Goal: Task Accomplishment & Management: Use online tool/utility

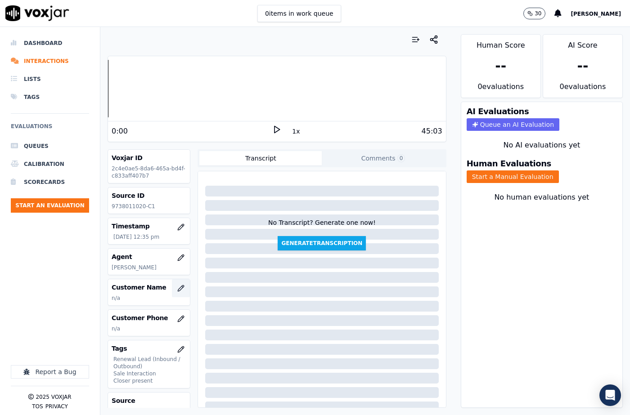
click at [176, 286] on button "button" at bounding box center [181, 288] width 18 height 18
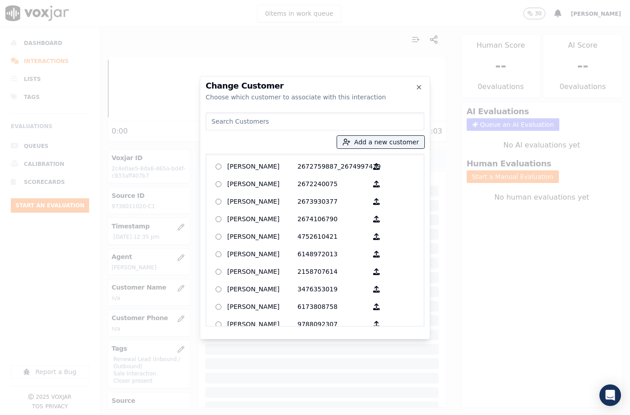
click at [299, 121] on input at bounding box center [315, 121] width 219 height 18
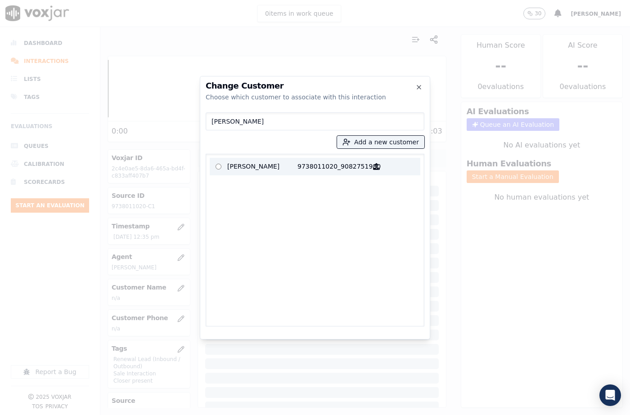
type input "[PERSON_NAME]"
click at [307, 166] on p "9738011020_9082751980" at bounding box center [332, 167] width 70 height 14
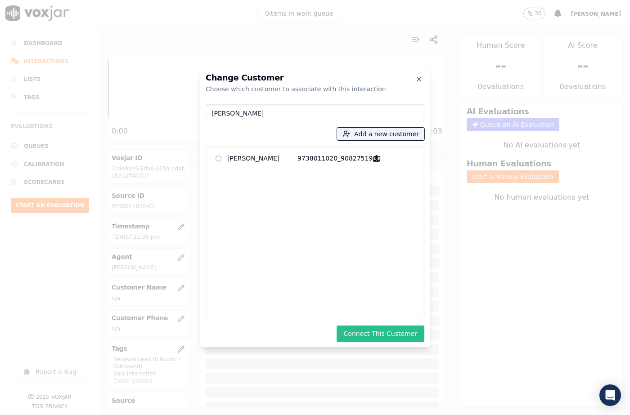
click at [379, 329] on button "Connect This Customer" at bounding box center [381, 334] width 88 height 16
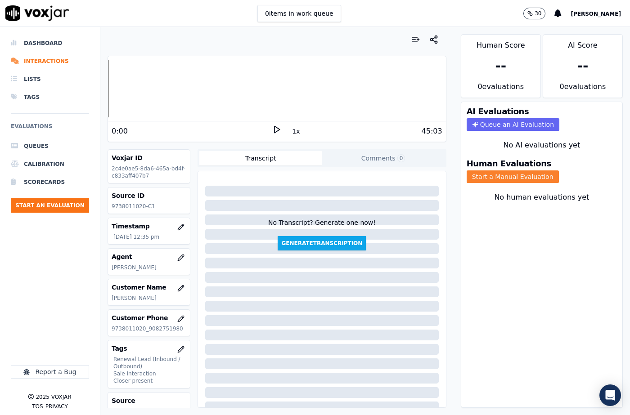
click at [494, 171] on button "Start a Manual Evaluation" at bounding box center [513, 177] width 92 height 13
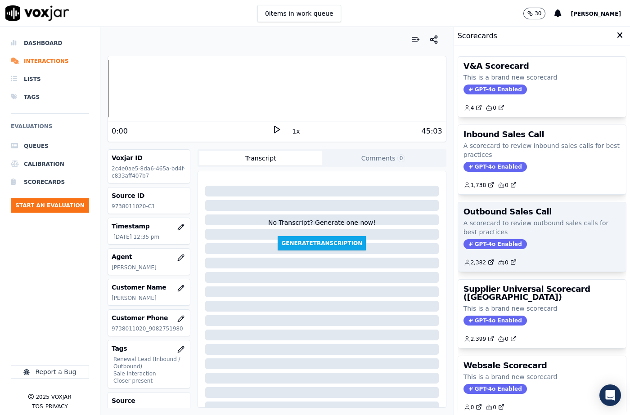
click at [489, 247] on span "GPT-4o Enabled" at bounding box center [494, 244] width 63 height 10
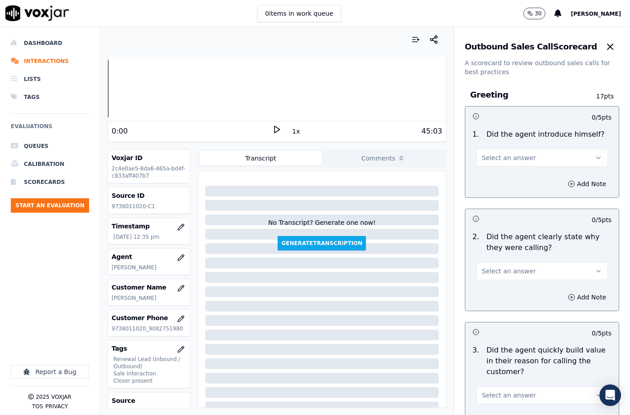
click at [494, 157] on span "Select an answer" at bounding box center [509, 157] width 54 height 9
click at [494, 180] on div "Yes" at bounding box center [527, 178] width 116 height 14
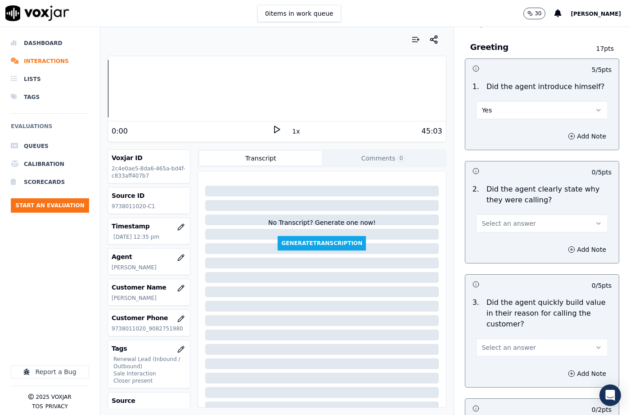
scroll to position [90, 0]
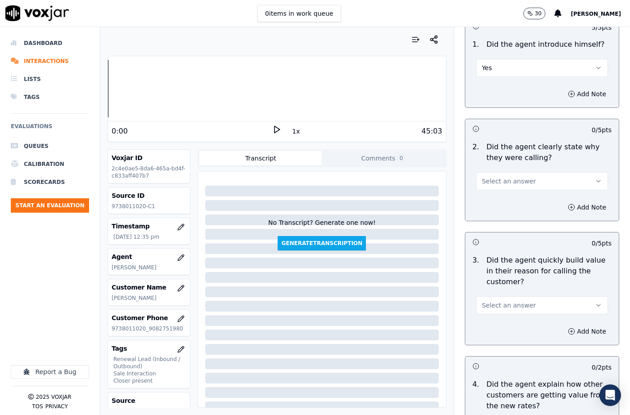
click at [497, 186] on button "Select an answer" at bounding box center [542, 181] width 132 height 18
click at [498, 204] on div "Yes" at bounding box center [527, 201] width 116 height 14
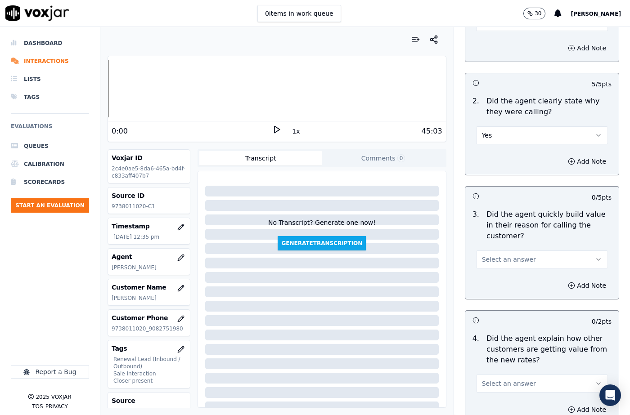
scroll to position [180, 0]
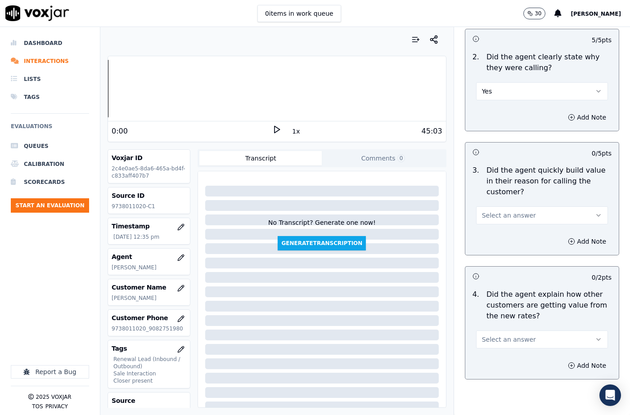
click at [496, 223] on button "Select an answer" at bounding box center [542, 216] width 132 height 18
click at [495, 233] on div "Yes" at bounding box center [527, 236] width 116 height 14
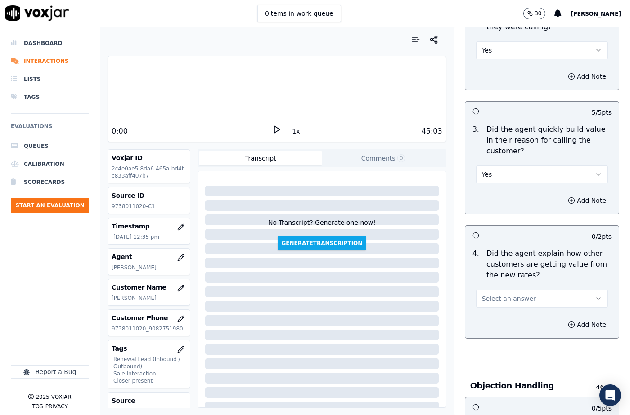
scroll to position [270, 0]
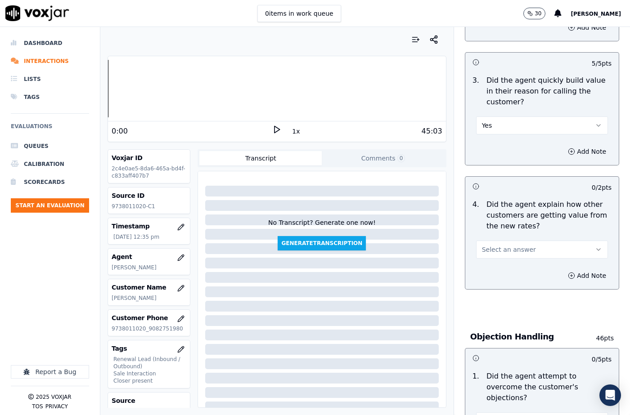
click at [501, 244] on button "Select an answer" at bounding box center [542, 250] width 132 height 18
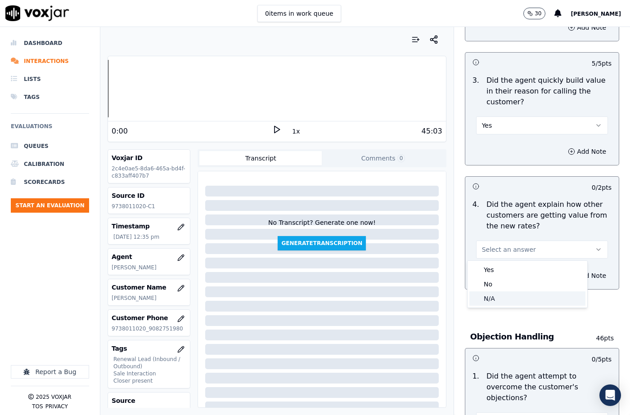
click at [503, 294] on div "N/A" at bounding box center [527, 299] width 116 height 14
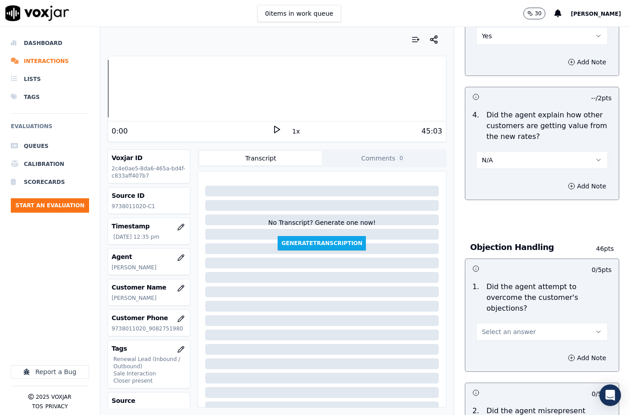
scroll to position [360, 0]
click at [501, 327] on span "Select an answer" at bounding box center [509, 331] width 54 height 9
click at [494, 367] on div "N/A" at bounding box center [527, 370] width 116 height 14
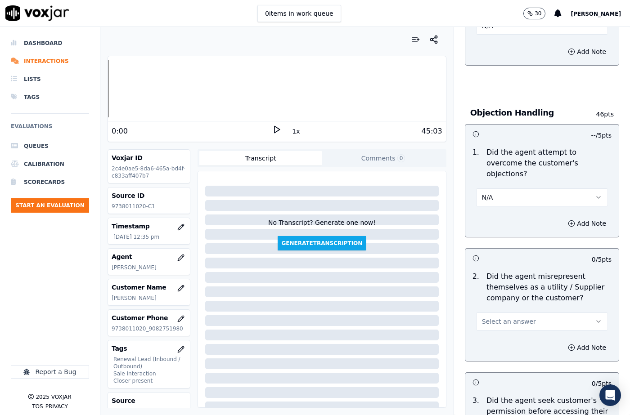
scroll to position [495, 0]
